Goal: Task Accomplishment & Management: Manage account settings

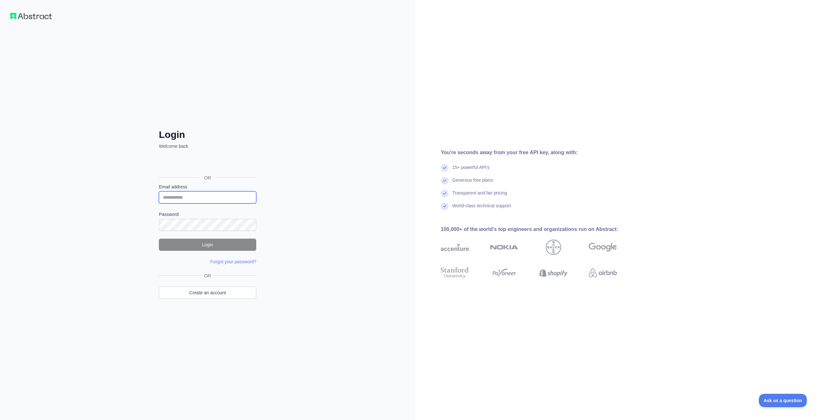
type input "**********"
click at [213, 245] on button "Login" at bounding box center [207, 245] width 97 height 12
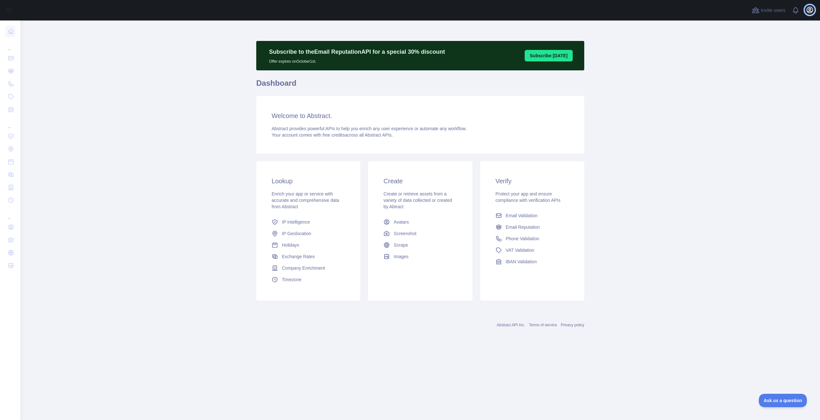
click at [811, 9] on icon "button" at bounding box center [810, 10] width 8 height 8
click at [759, 68] on button "Billing" at bounding box center [779, 70] width 72 height 12
